Goal: Entertainment & Leisure: Consume media (video, audio)

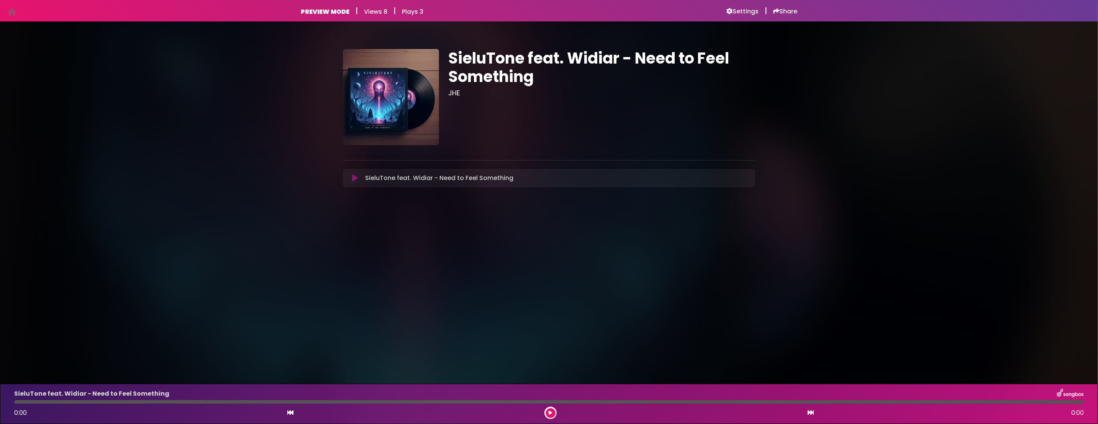
click at [356, 177] on icon at bounding box center [355, 178] width 6 height 8
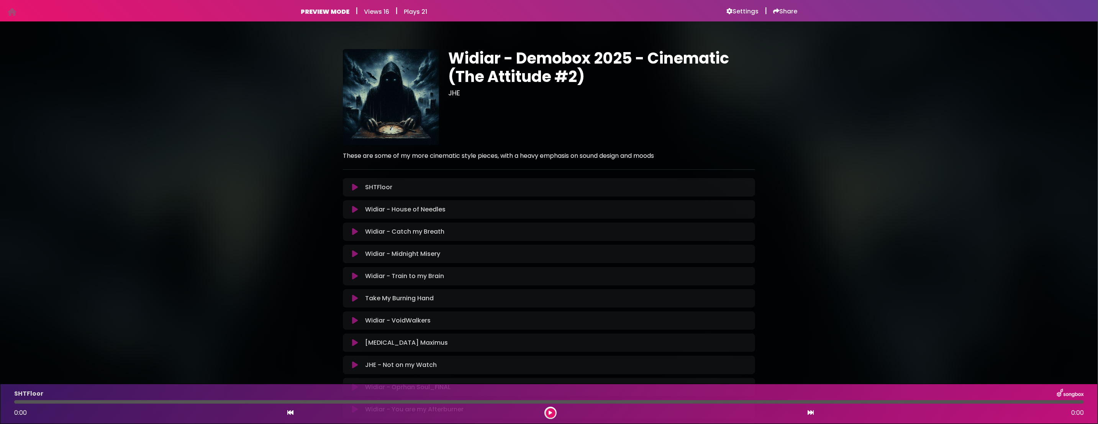
click at [353, 187] on icon at bounding box center [355, 188] width 6 height 8
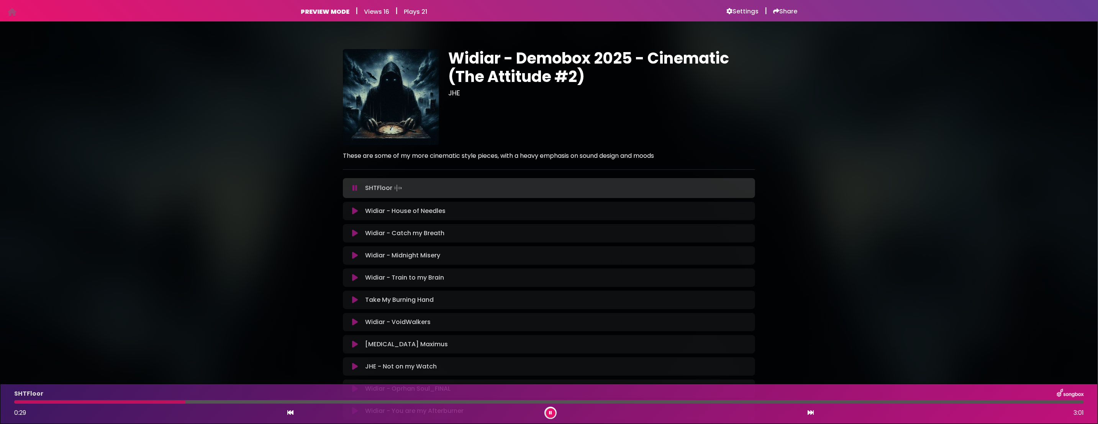
click at [355, 211] on icon at bounding box center [355, 211] width 6 height 8
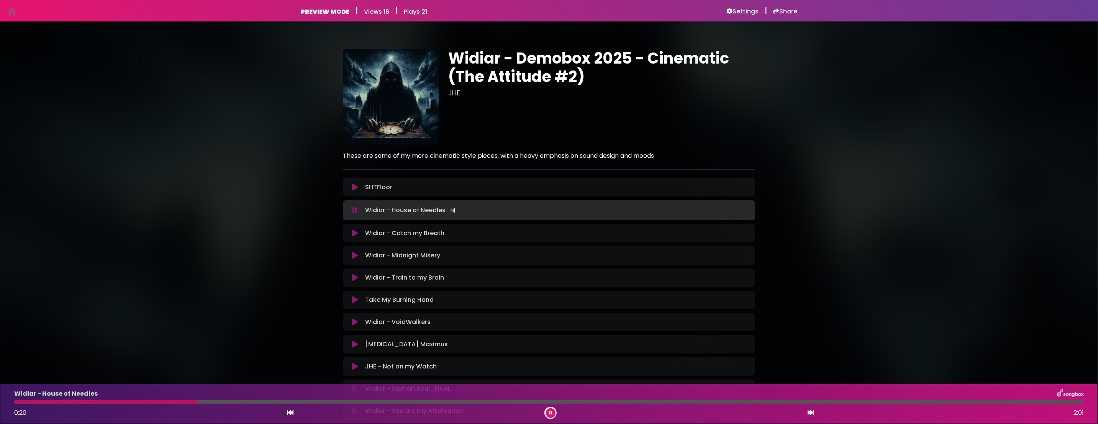
click at [352, 324] on icon at bounding box center [355, 322] width 6 height 8
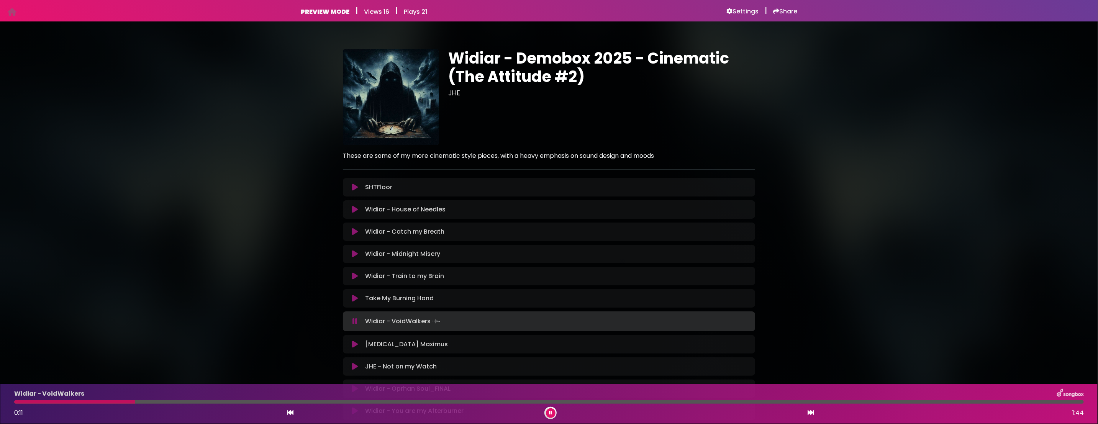
click at [553, 415] on button at bounding box center [551, 413] width 10 height 10
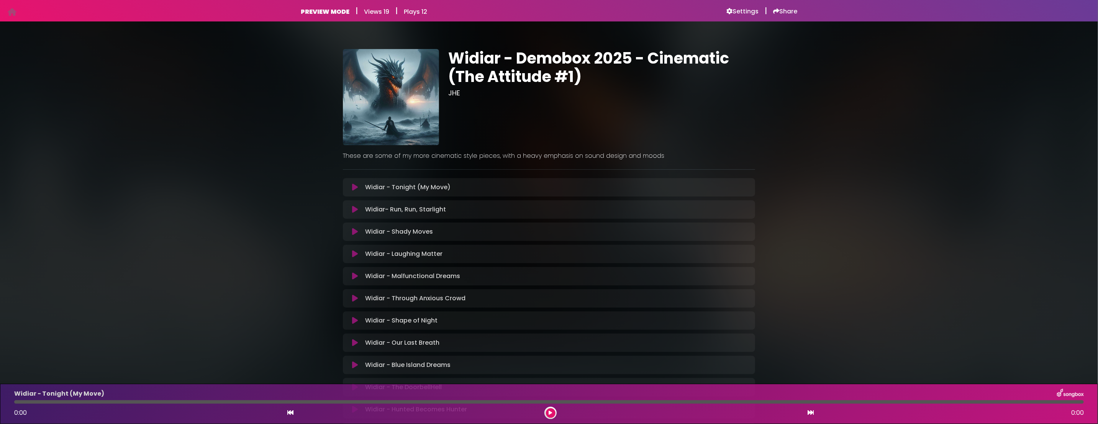
click at [354, 234] on icon at bounding box center [355, 232] width 6 height 8
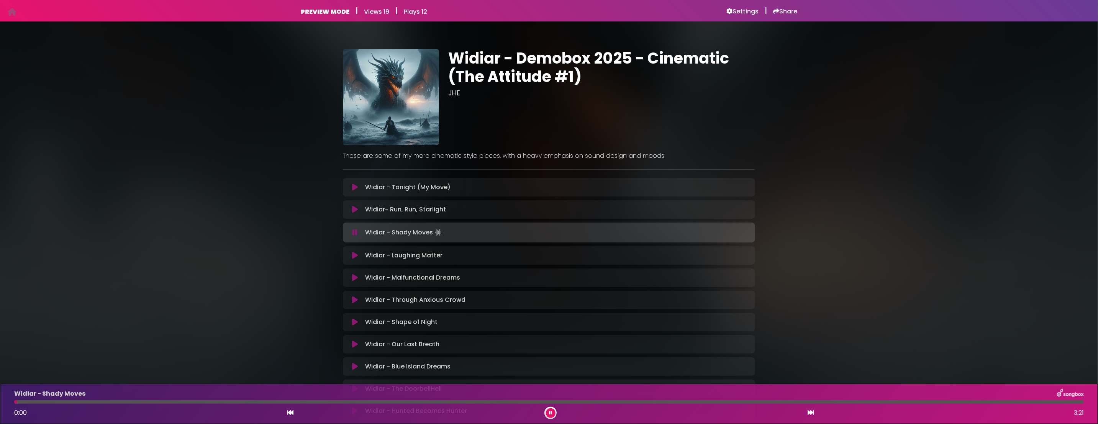
click at [356, 192] on div "Widiar - Tonight (My Move) Loading Track..." at bounding box center [549, 187] width 412 height 18
click at [356, 190] on icon at bounding box center [355, 188] width 6 height 8
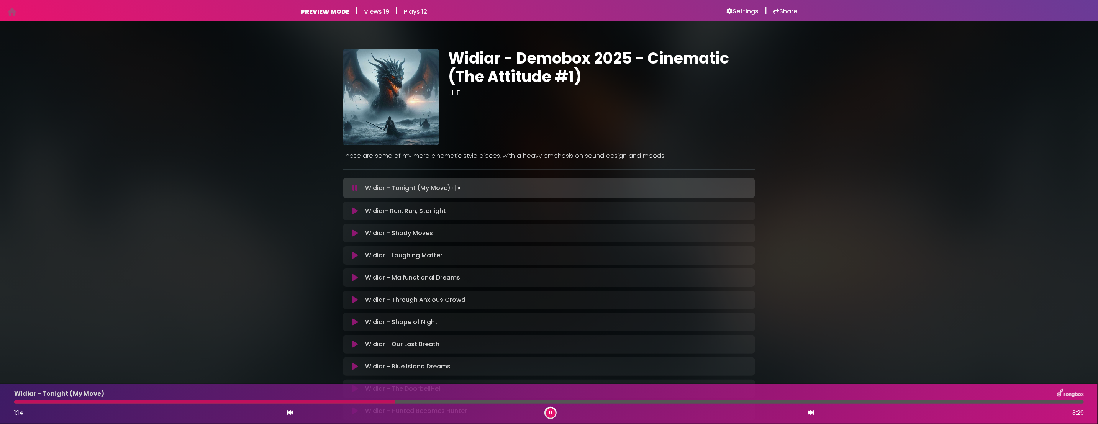
click at [352, 210] on icon at bounding box center [355, 211] width 6 height 8
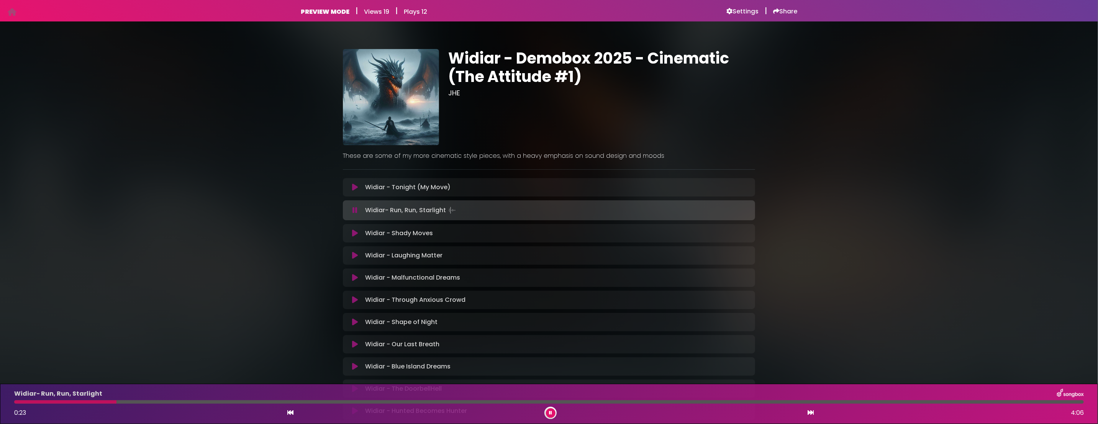
click at [547, 411] on button at bounding box center [551, 413] width 10 height 10
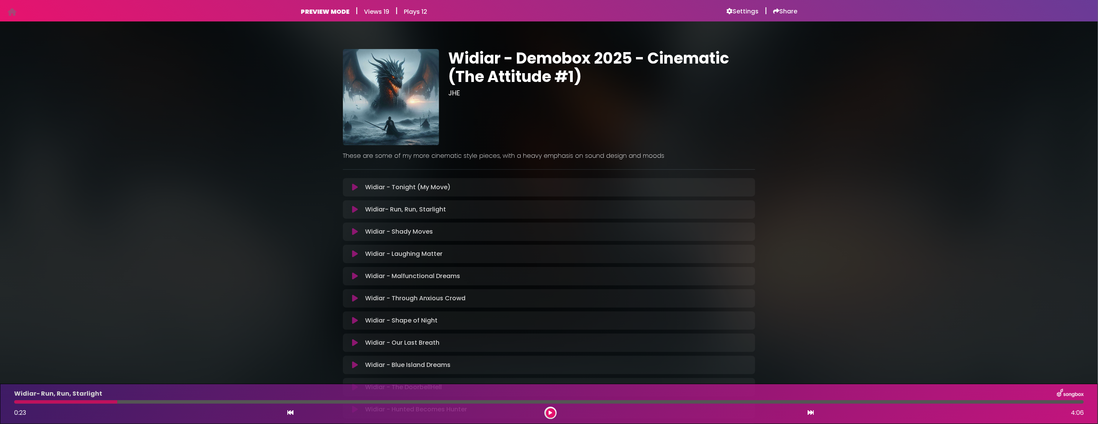
click at [354, 256] on icon at bounding box center [355, 254] width 6 height 8
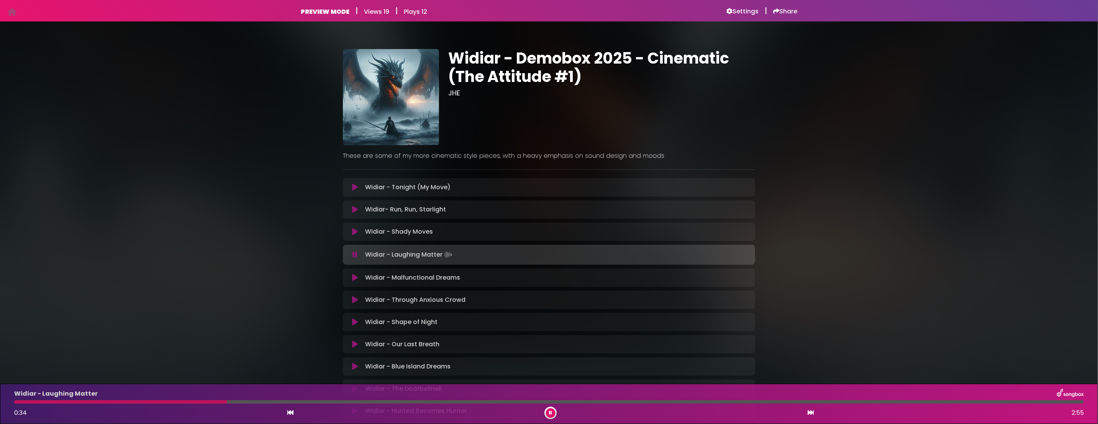
click at [353, 277] on icon at bounding box center [355, 278] width 6 height 8
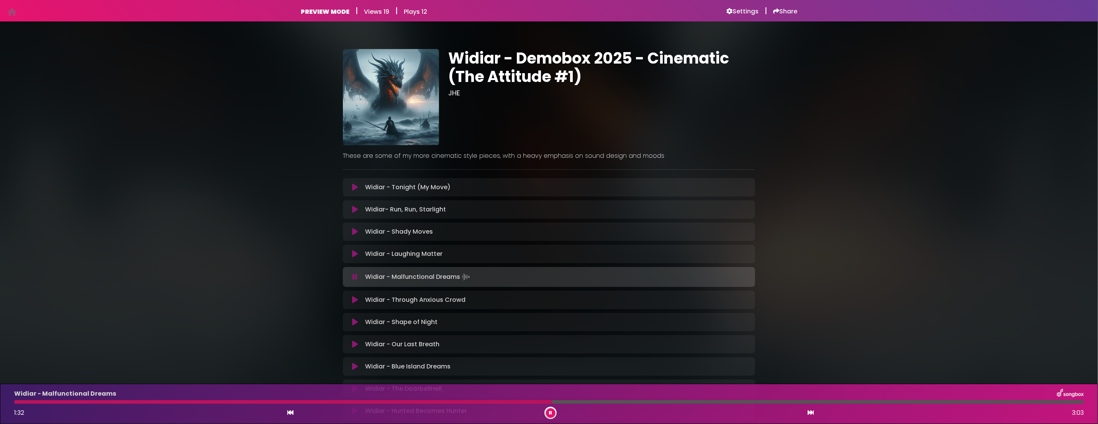
click at [351, 326] on button at bounding box center [354, 322] width 15 height 8
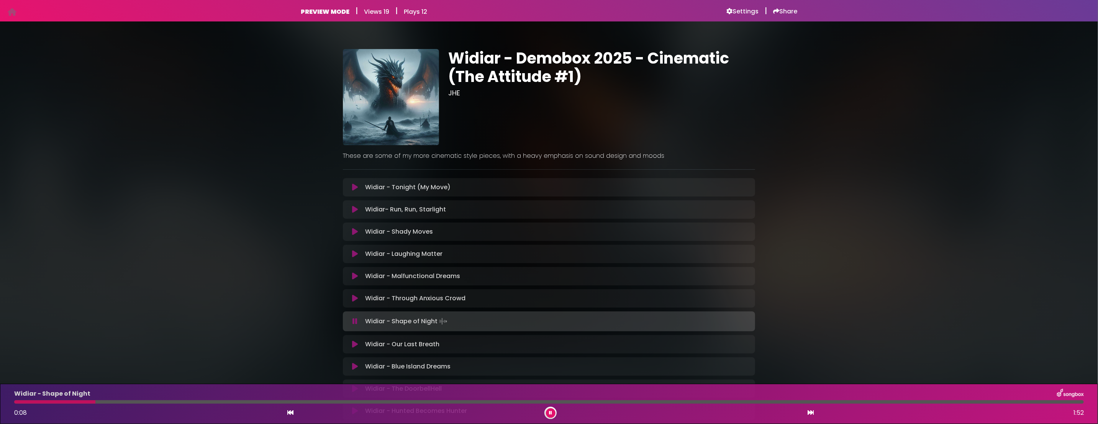
click at [549, 410] on button at bounding box center [551, 413] width 10 height 10
